Goal: Information Seeking & Learning: Learn about a topic

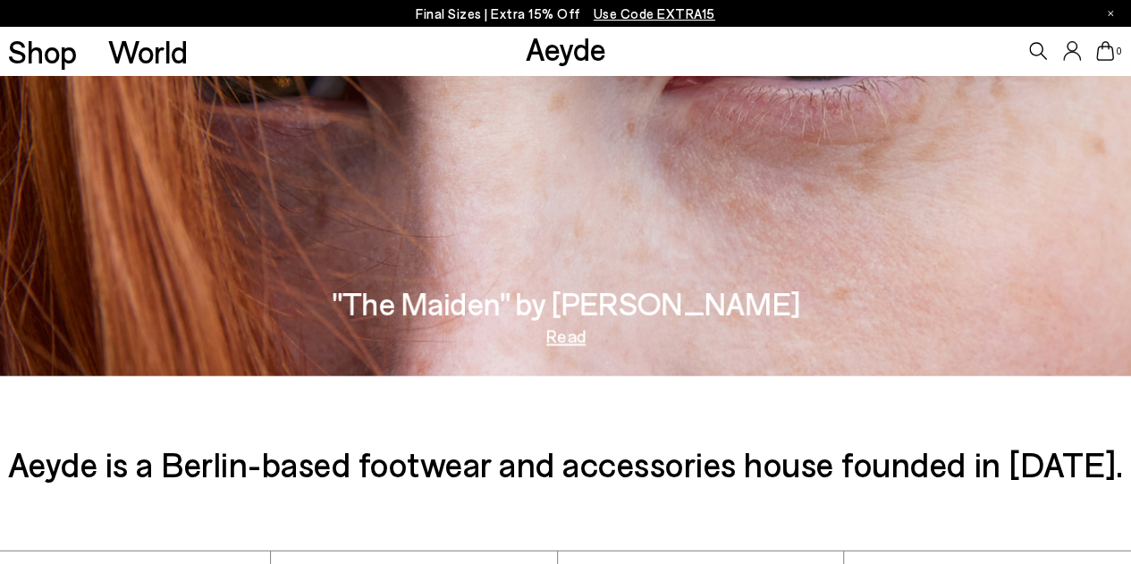
scroll to position [2572, 0]
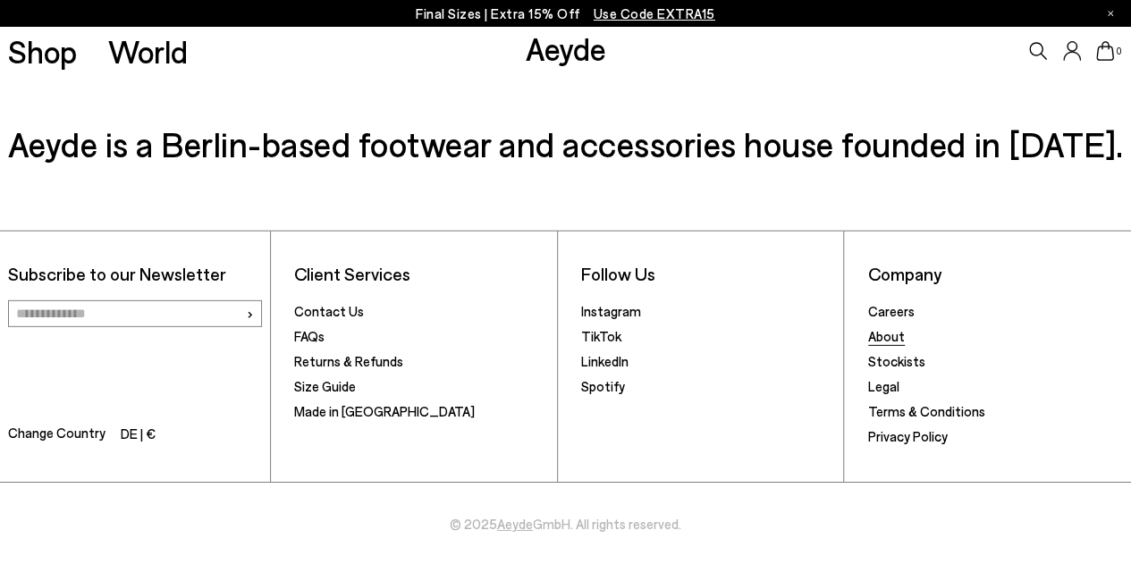
click at [876, 336] on link "About" at bounding box center [886, 336] width 37 height 16
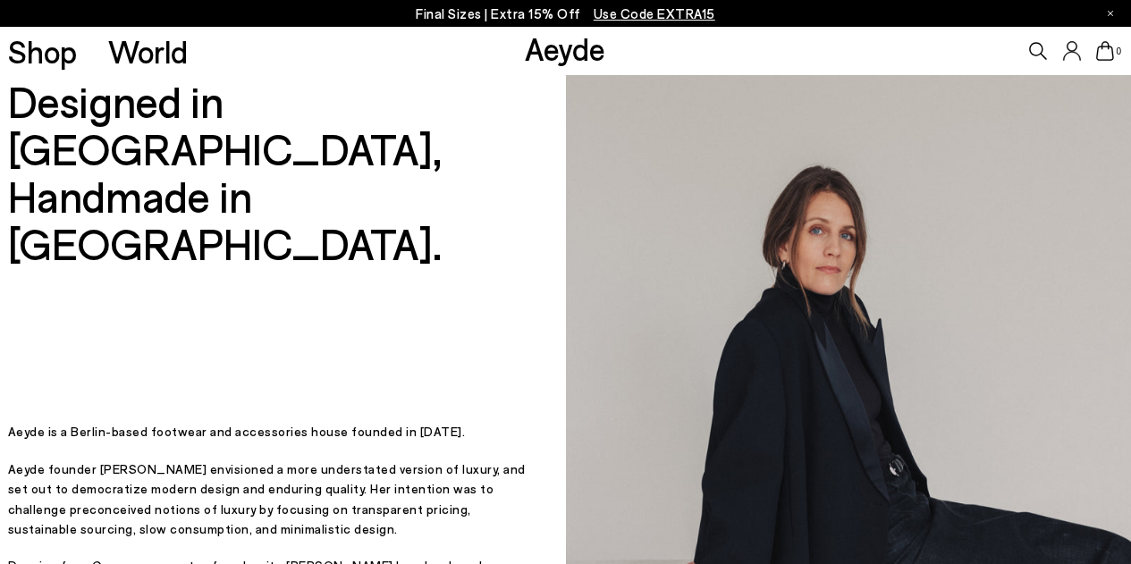
scroll to position [278, 0]
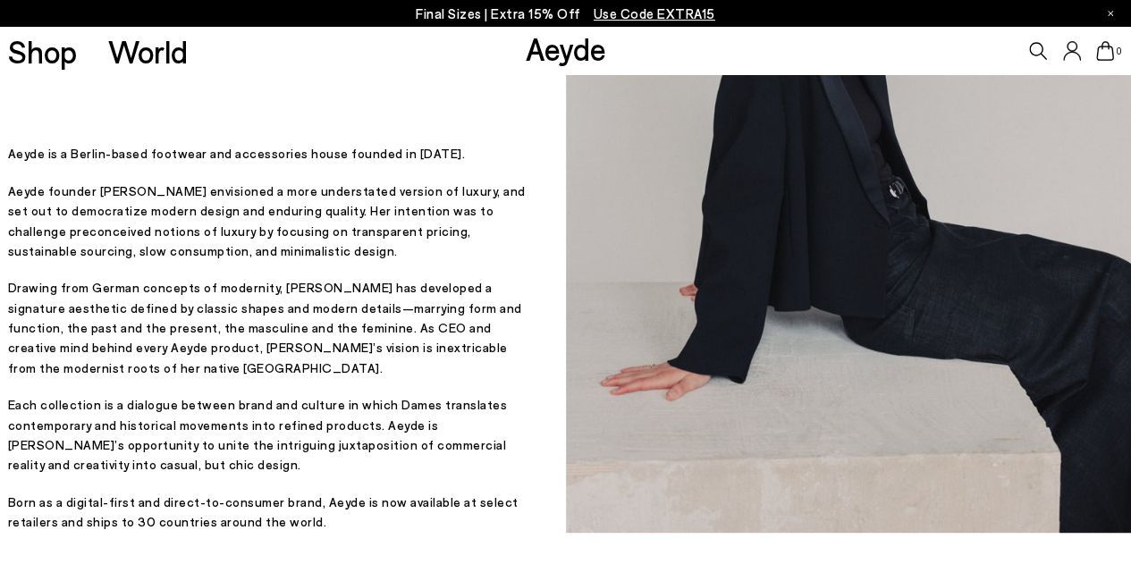
click at [12, 164] on p "Aeyde is a Berlin-based footwear and accessories house founded in [DATE]." at bounding box center [269, 154] width 522 height 20
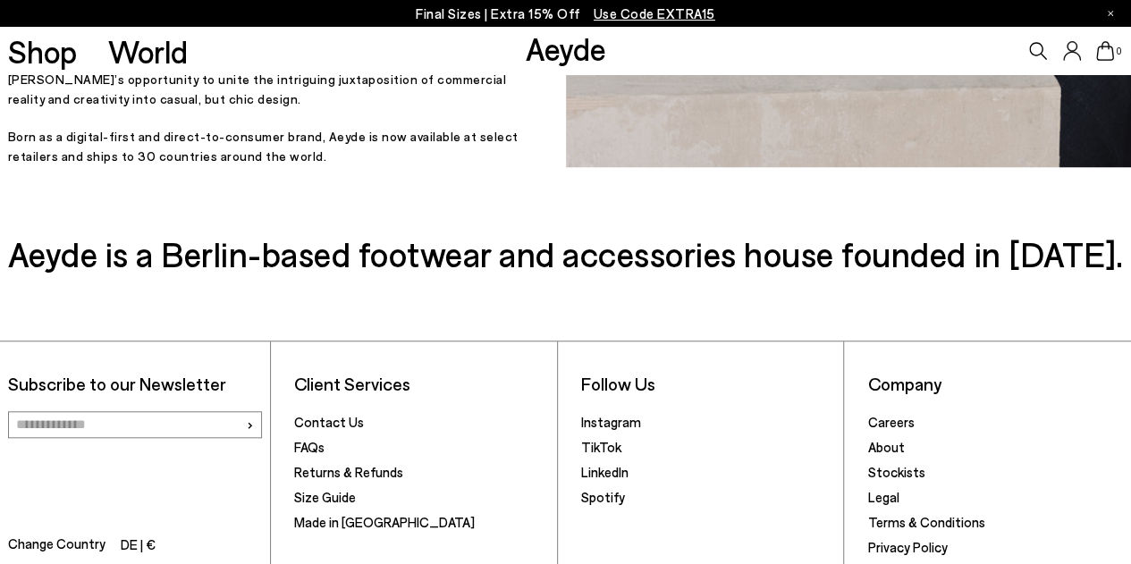
scroll to position [511, 0]
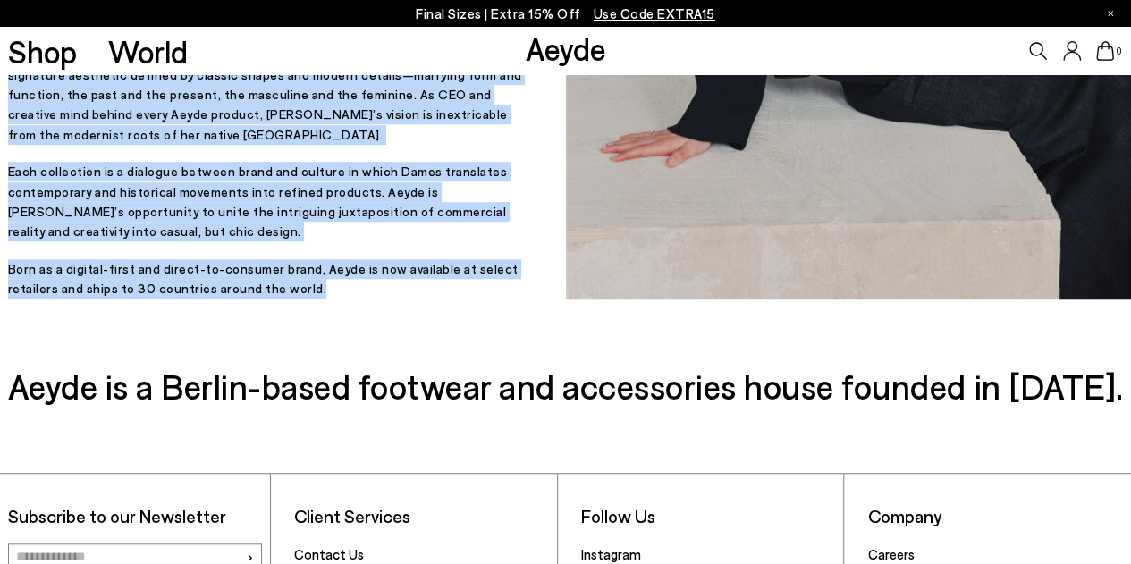
drag, startPoint x: 9, startPoint y: 181, endPoint x: 315, endPoint y: 299, distance: 328.0
click at [315, 299] on div "Aeyde is a Berlin-based footwear and accessories house founded in 2015. Aeyde f…" at bounding box center [269, 105] width 522 height 388
copy div "Aeyde is a Berlin-based footwear and accessories house founded in 2015. Aeyde f…"
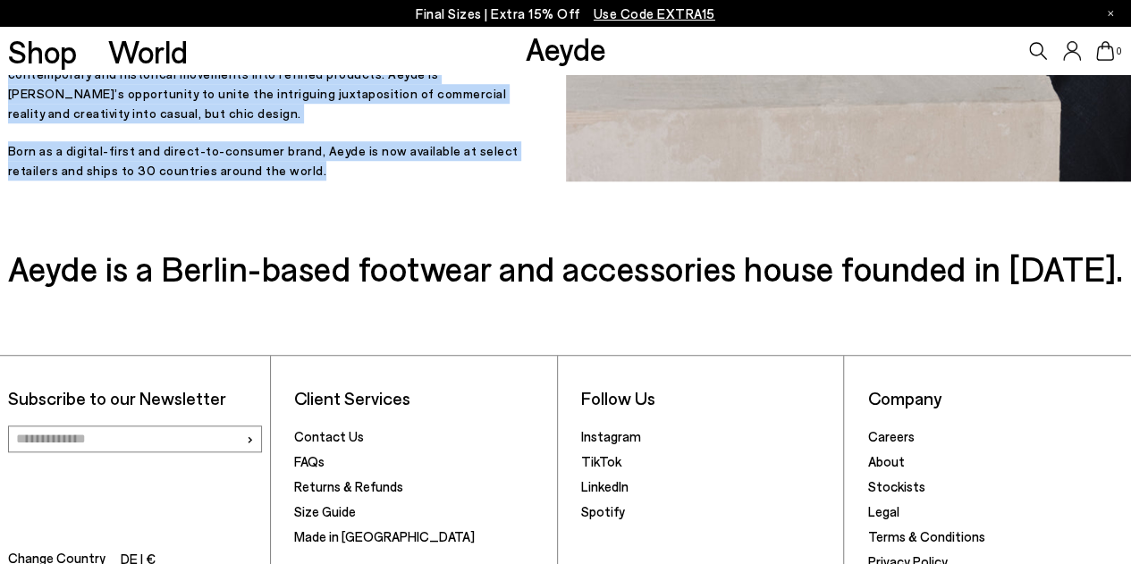
scroll to position [762, 0]
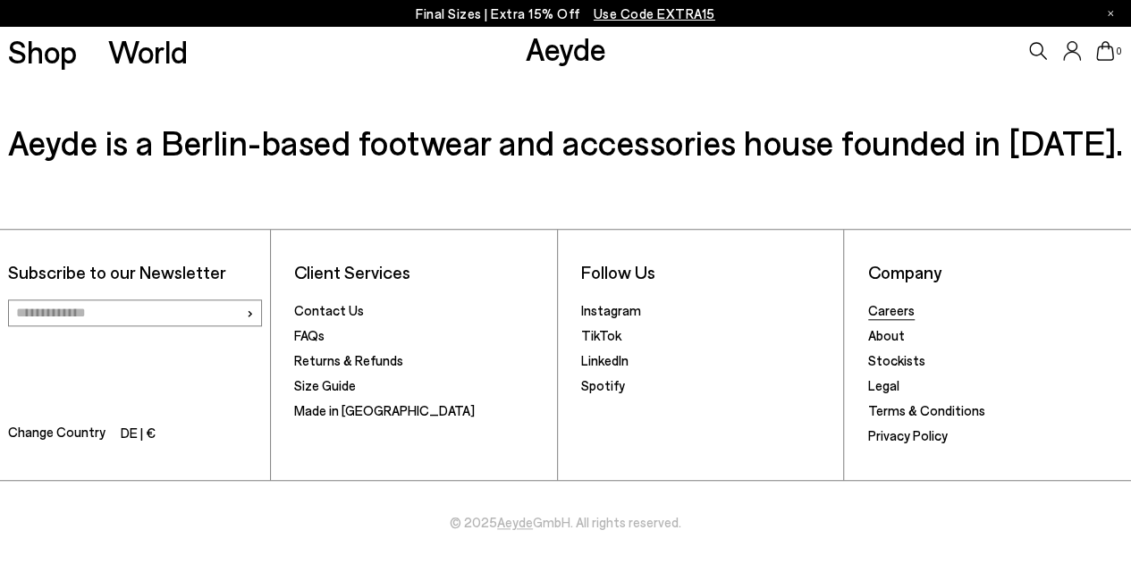
click at [883, 312] on link "Careers" at bounding box center [891, 310] width 46 height 16
